Goal: Task Accomplishment & Management: Use online tool/utility

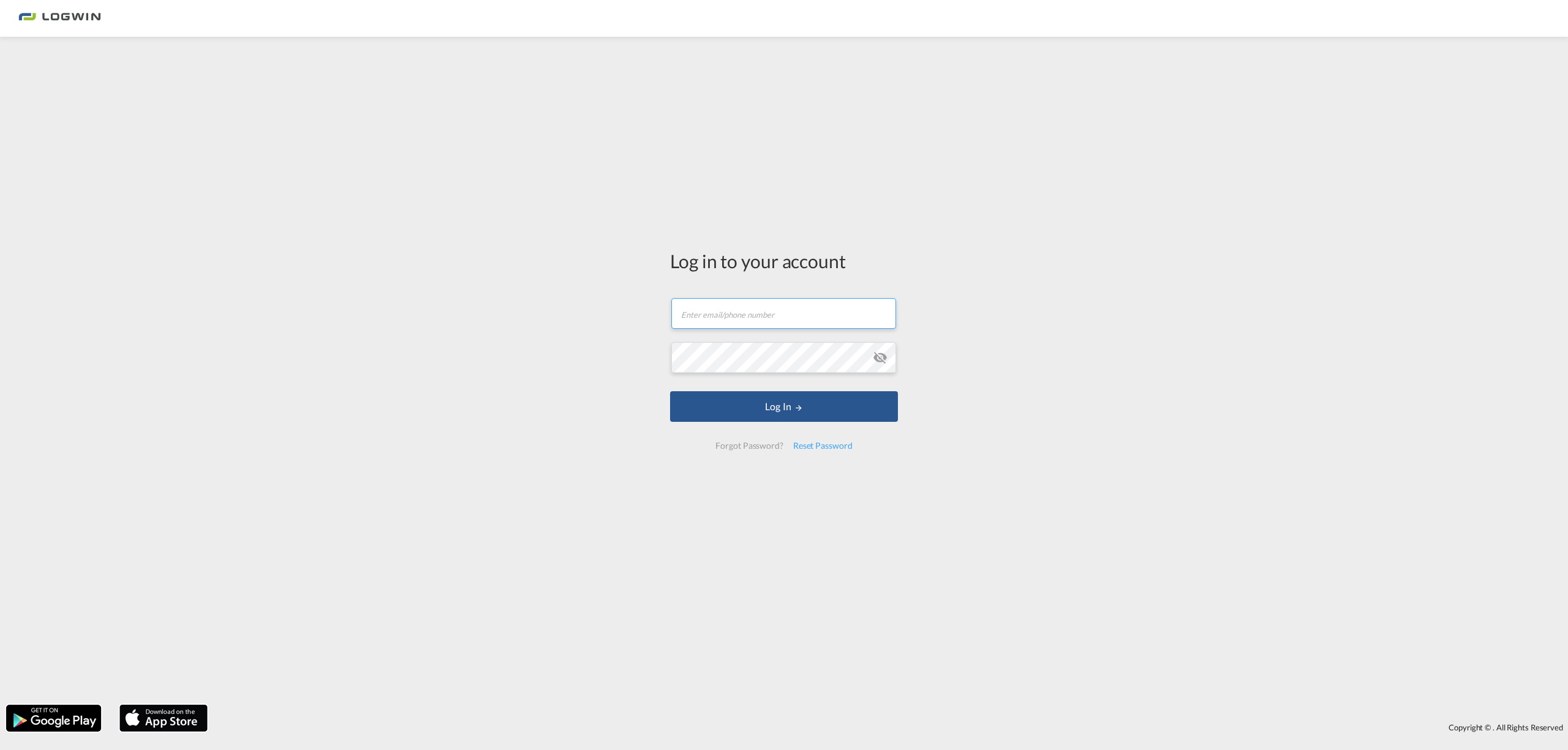
type input "[PERSON_NAME][EMAIL_ADDRESS][PERSON_NAME][DOMAIN_NAME]"
click at [735, 424] on form "[PERSON_NAME][EMAIL_ADDRESS][PERSON_NAME][DOMAIN_NAME] Password field is requir…" at bounding box center [784, 374] width 228 height 176
click at [740, 415] on button "Log In" at bounding box center [784, 406] width 228 height 30
